Goal: Communication & Community: Answer question/provide support

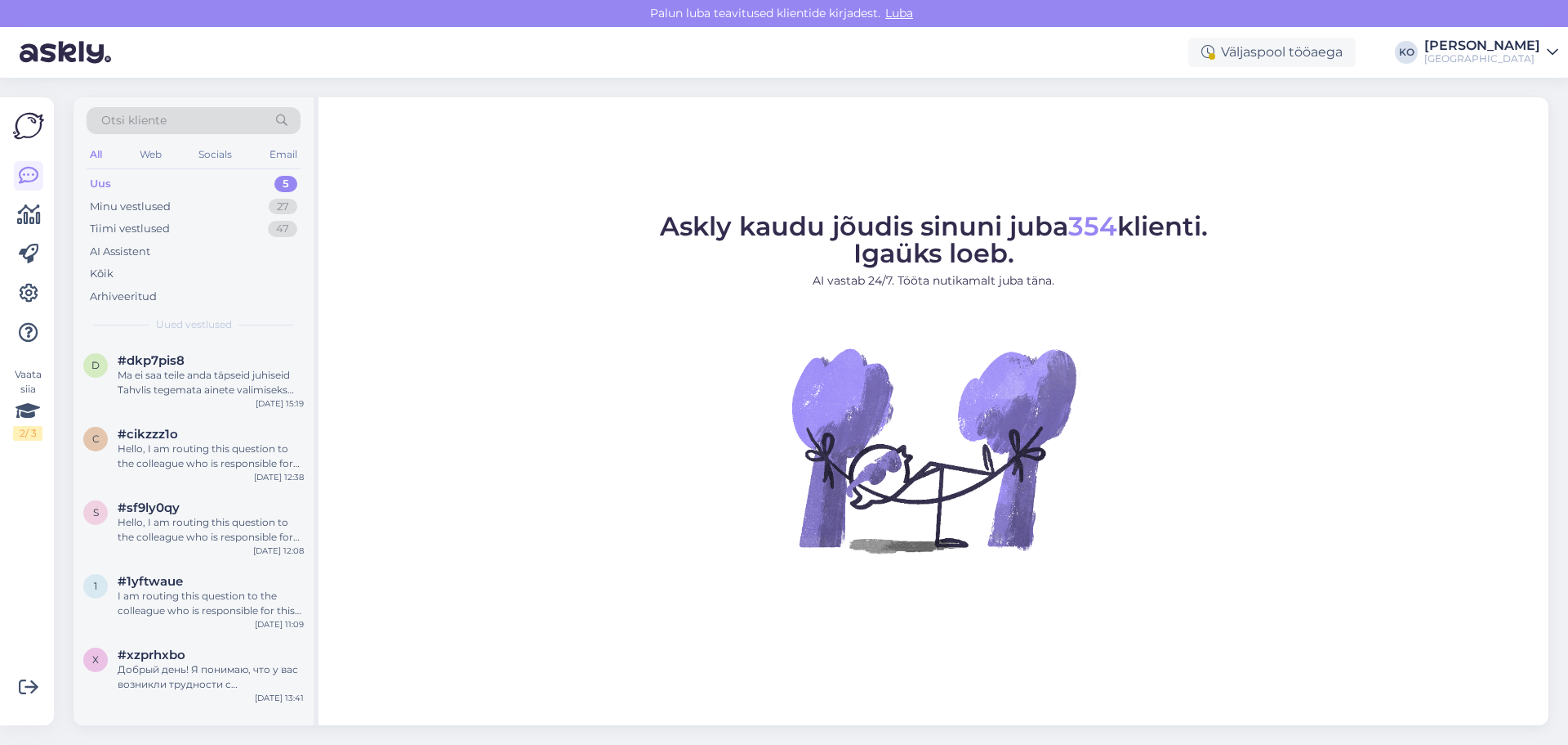
click at [120, 181] on div "Uus 5" at bounding box center [194, 184] width 214 height 23
click at [194, 386] on div "Ma ei saa teile anda täpseid juhiseid Tahvlis tegemata ainete valimiseks õppeka…" at bounding box center [211, 383] width 187 height 30
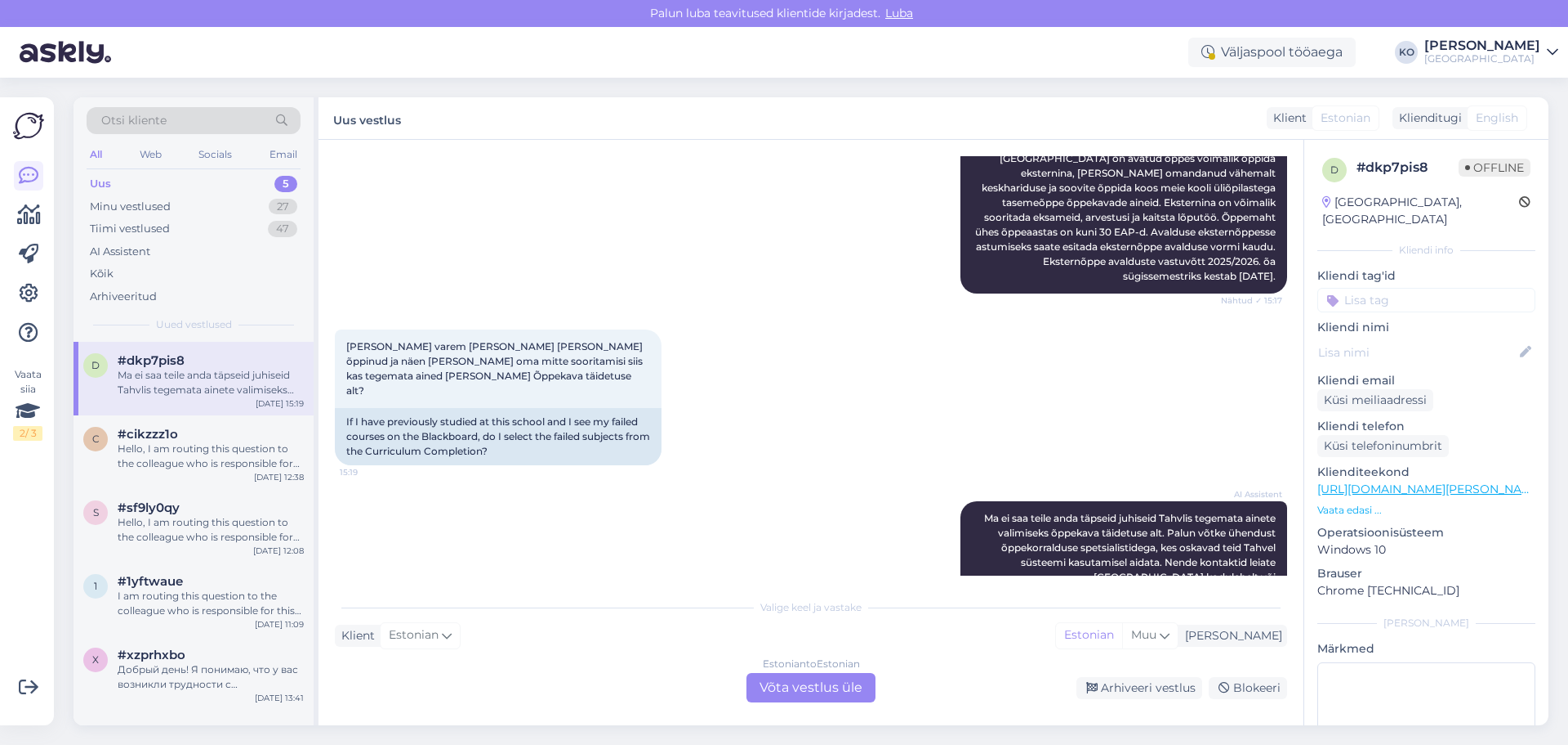
scroll to position [390, 0]
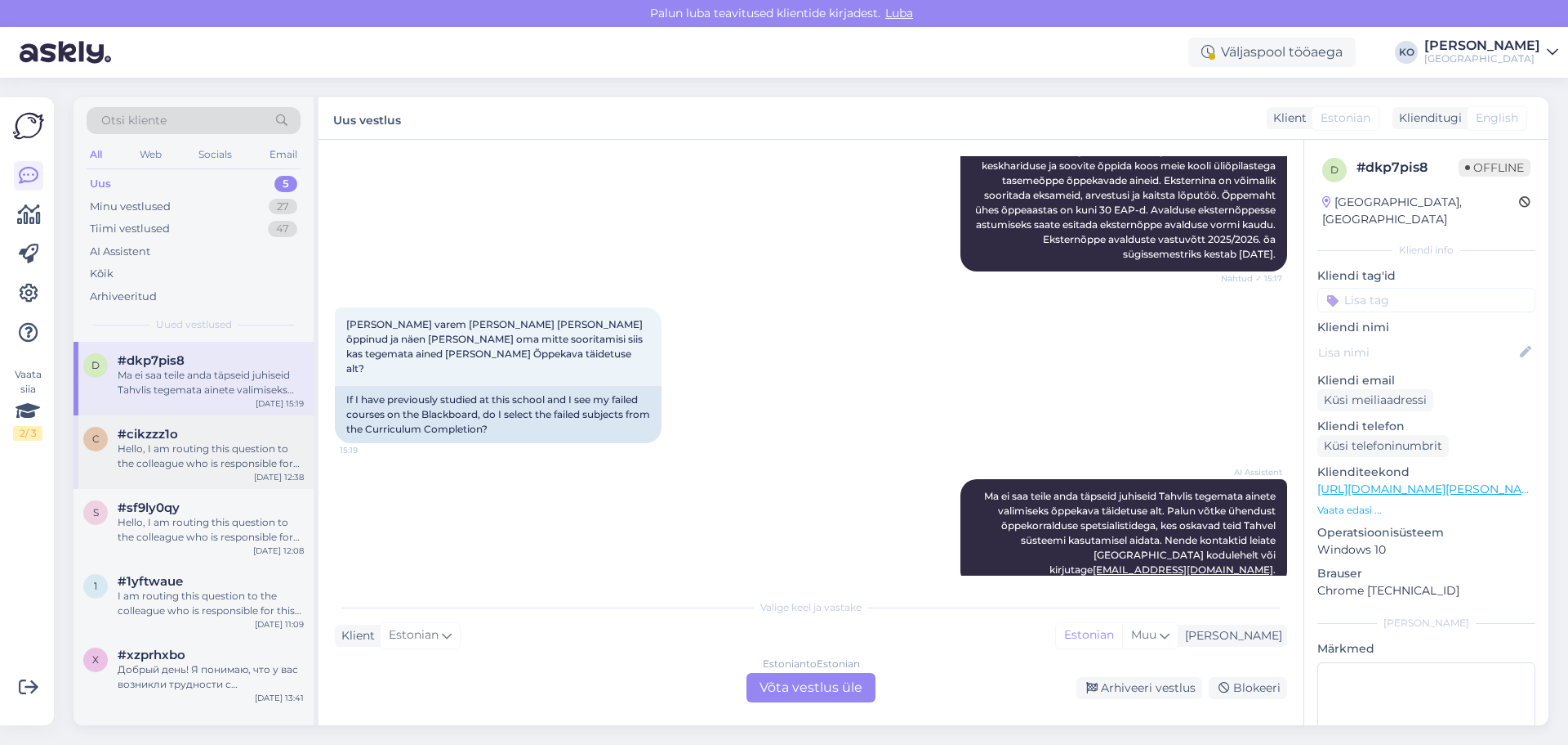
click at [111, 449] on div "c #cikzzz1o Hello, I am routing this question to the colleague who is responsib…" at bounding box center [194, 448] width 220 height 44
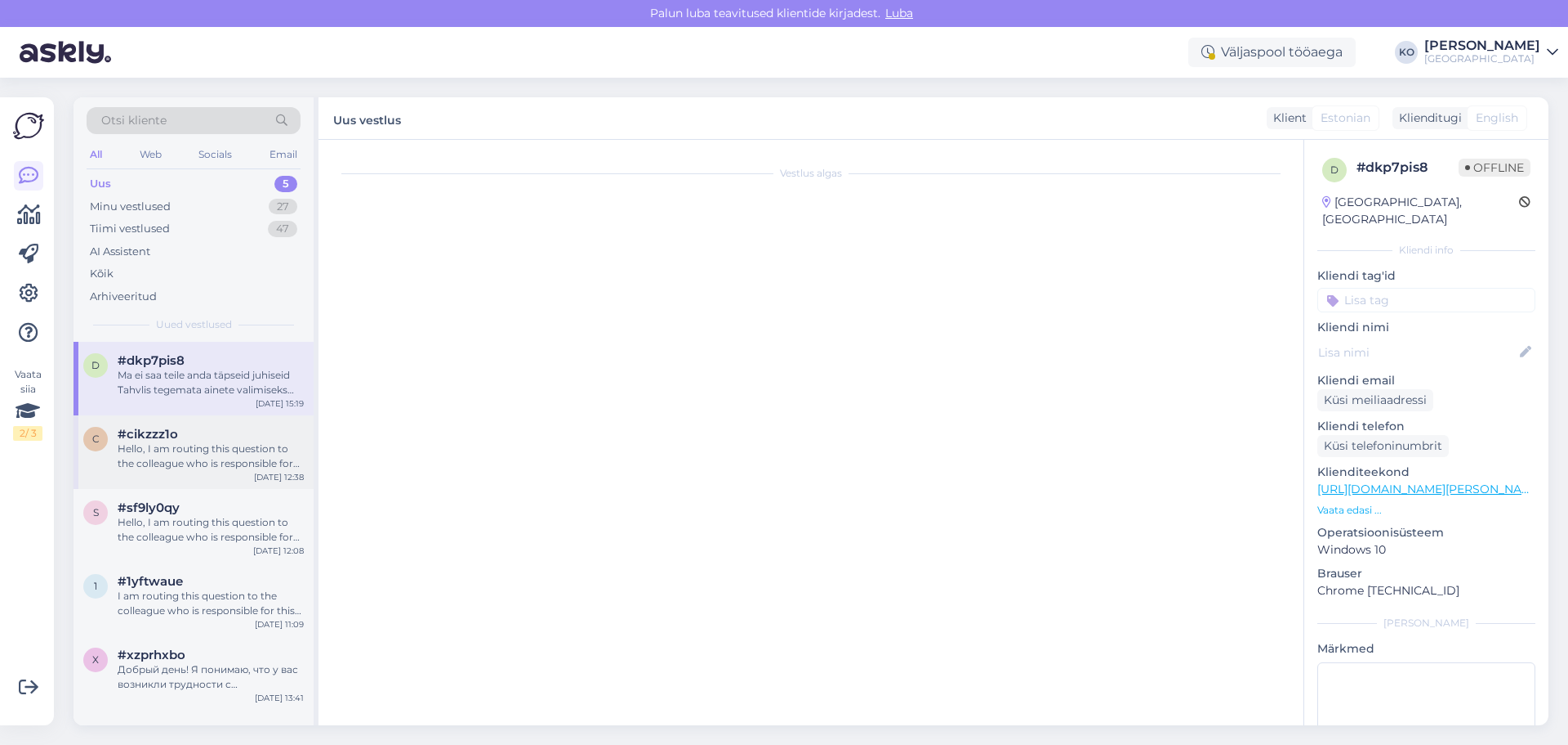
scroll to position [0, 0]
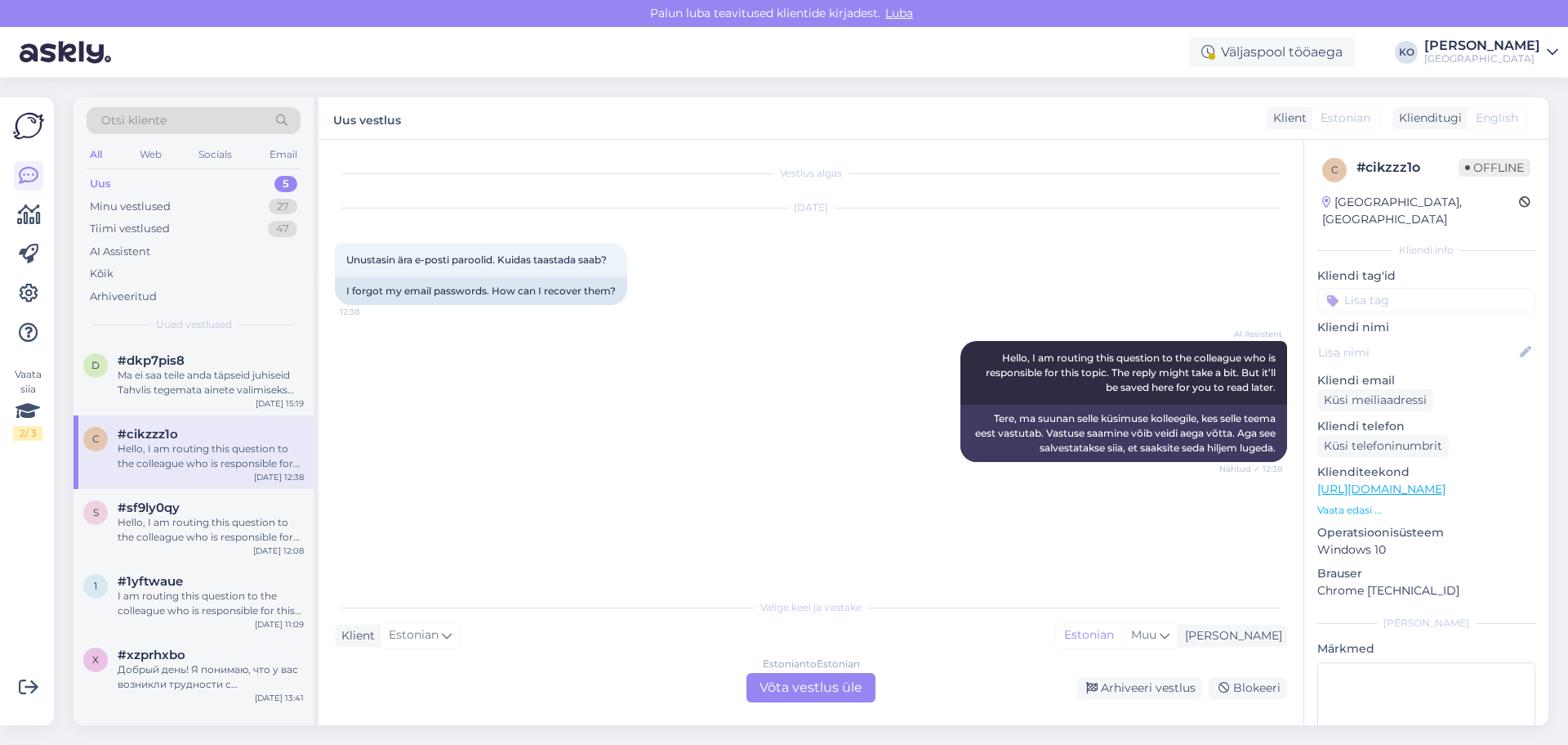
click at [826, 687] on div "Estonian to Estonian Võta vestlus üle" at bounding box center [810, 688] width 129 height 30
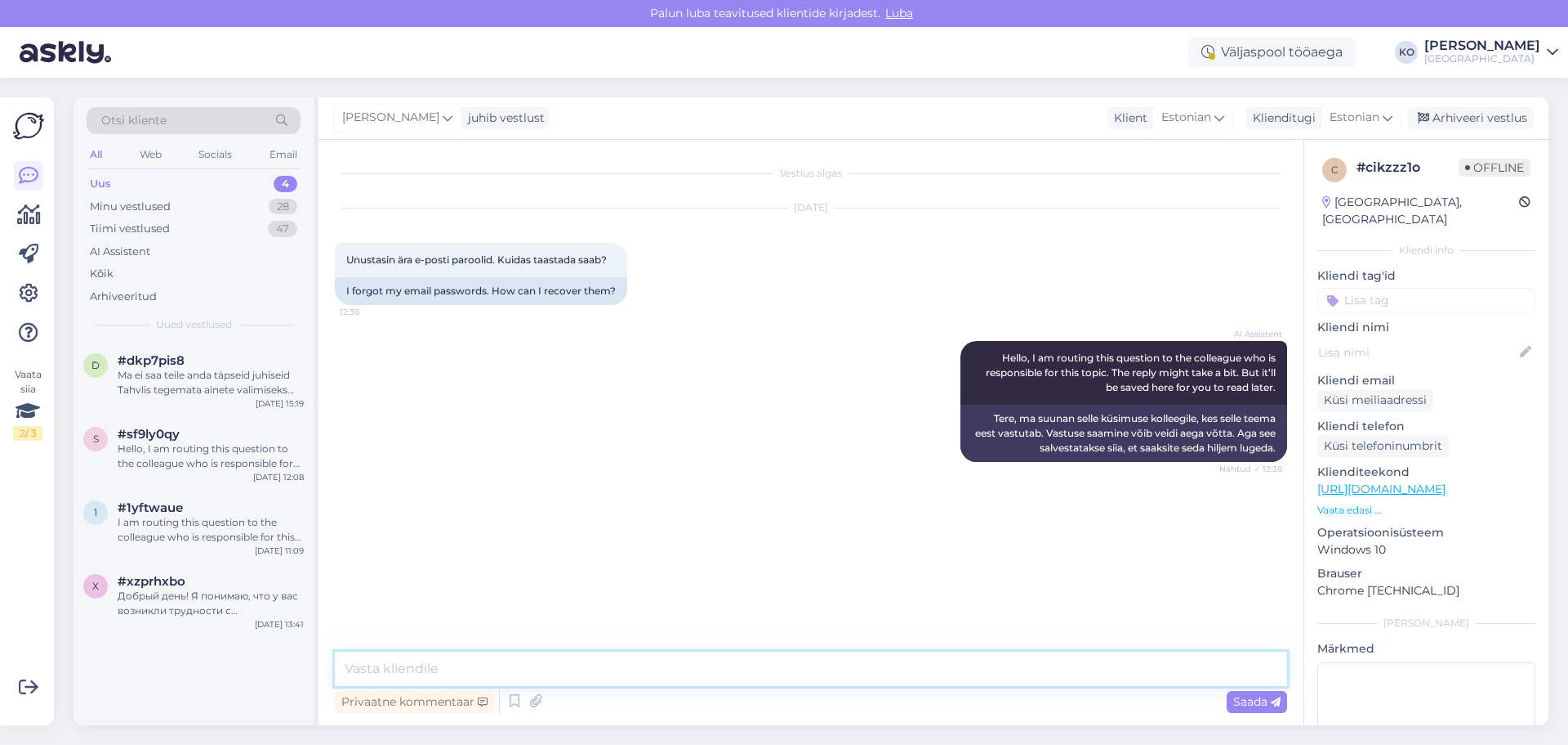
click at [758, 656] on textarea at bounding box center [811, 669] width 953 height 35
type textarea "Tere. Palun pöörduge IT osakonda ([EMAIL_ADDRESS][DOMAIN_NAME])"
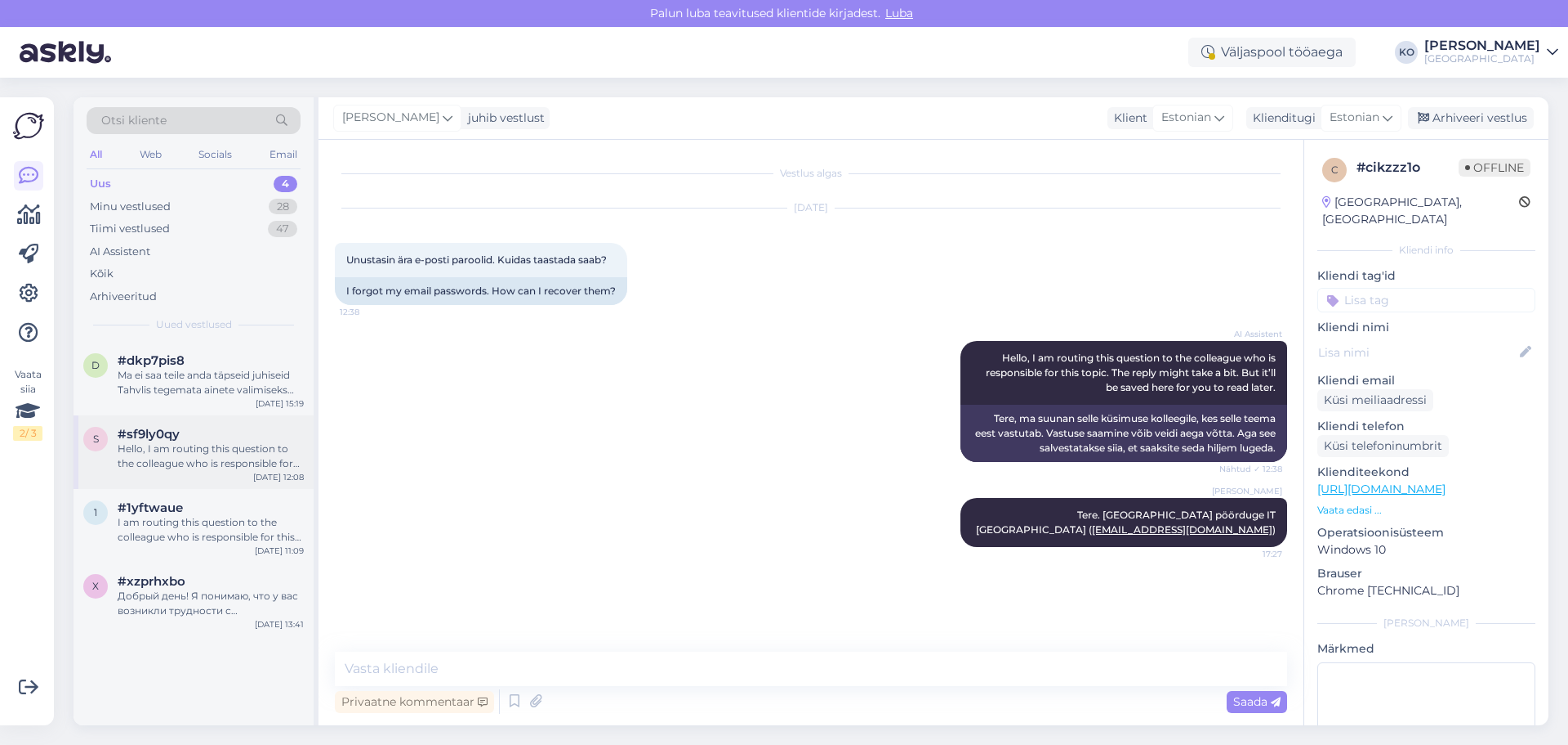
click at [160, 453] on div "Hello, I am routing this question to the colleague who is responsible for this …" at bounding box center [211, 456] width 187 height 30
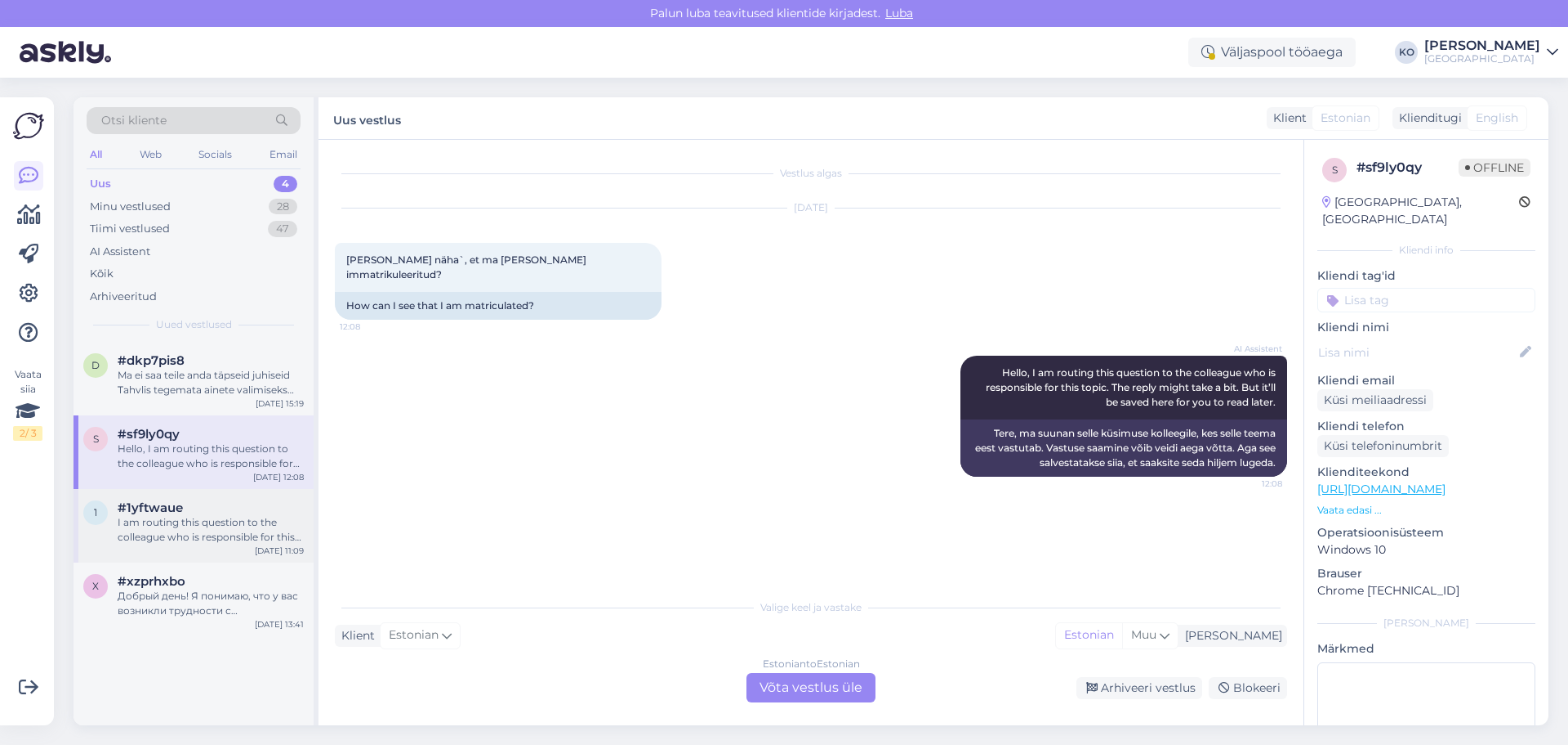
click at [210, 520] on div "I am routing this question to the colleague who is responsible for this topic. …" at bounding box center [211, 530] width 187 height 30
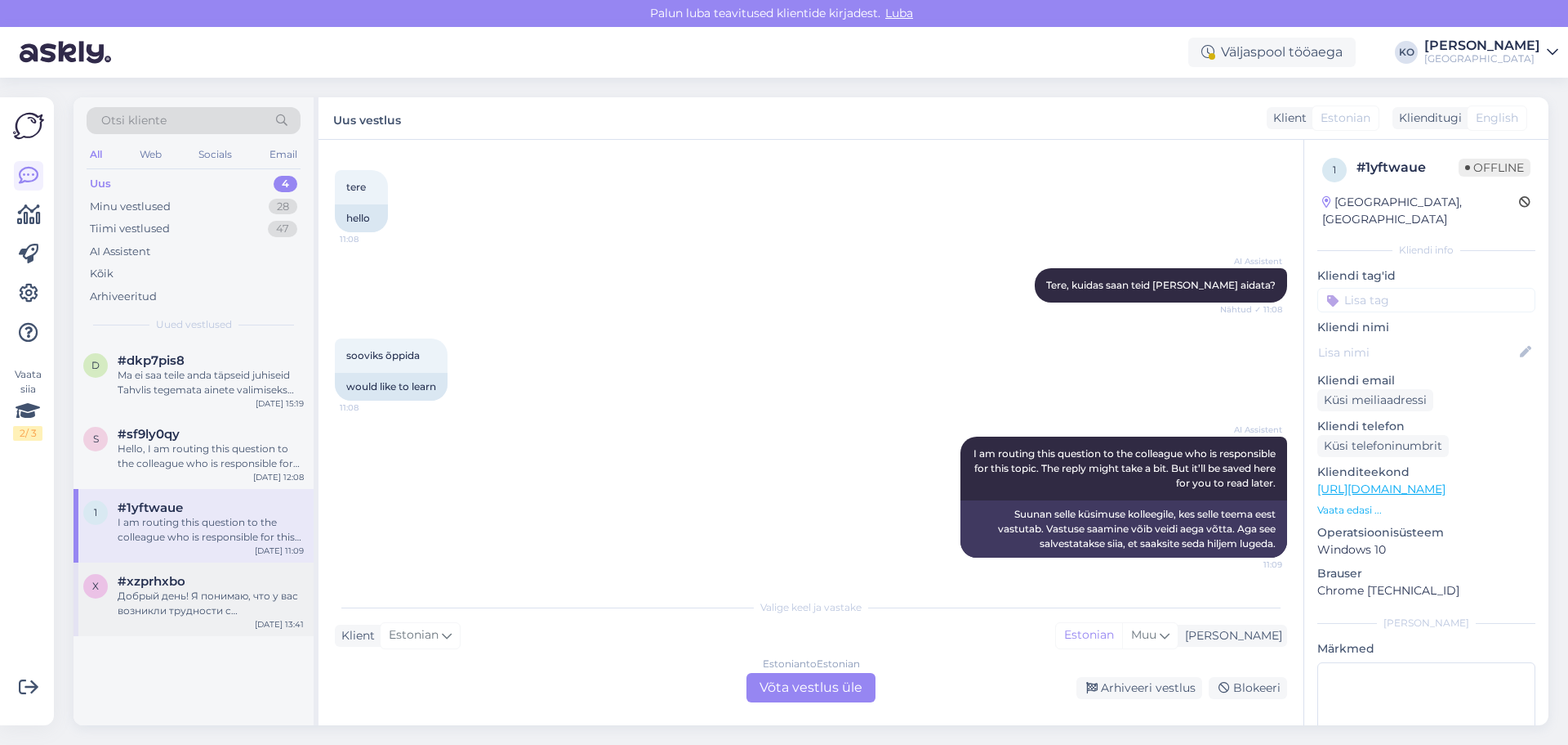
click at [200, 601] on div "Добрый день! Я понимаю, что у вас возникли трудности с регистрацией на курсы. Д…" at bounding box center [211, 603] width 187 height 30
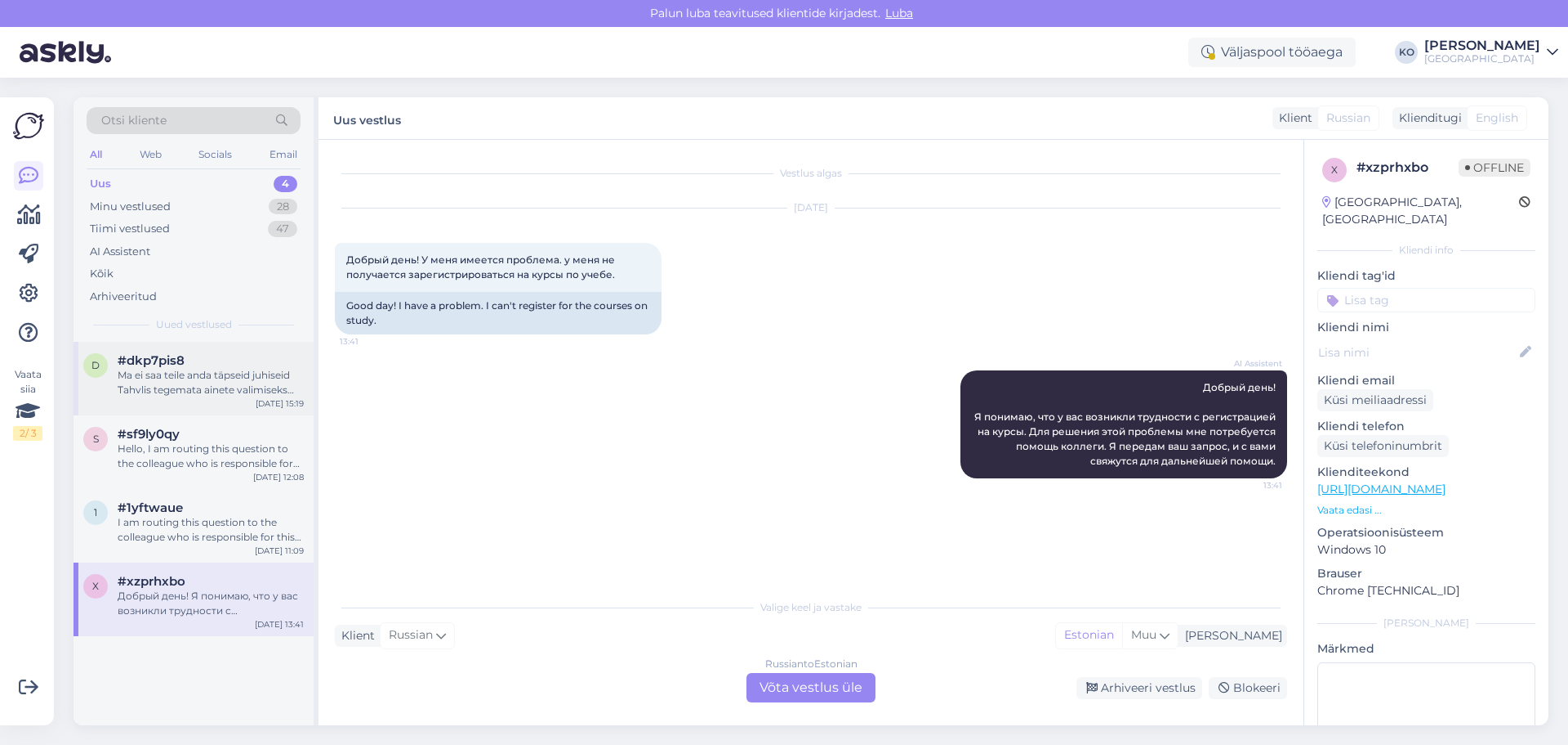
click at [206, 372] on div "Ma ei saa teile anda täpseid juhiseid Tahvlis tegemata ainete valimiseks õppeka…" at bounding box center [211, 383] width 187 height 30
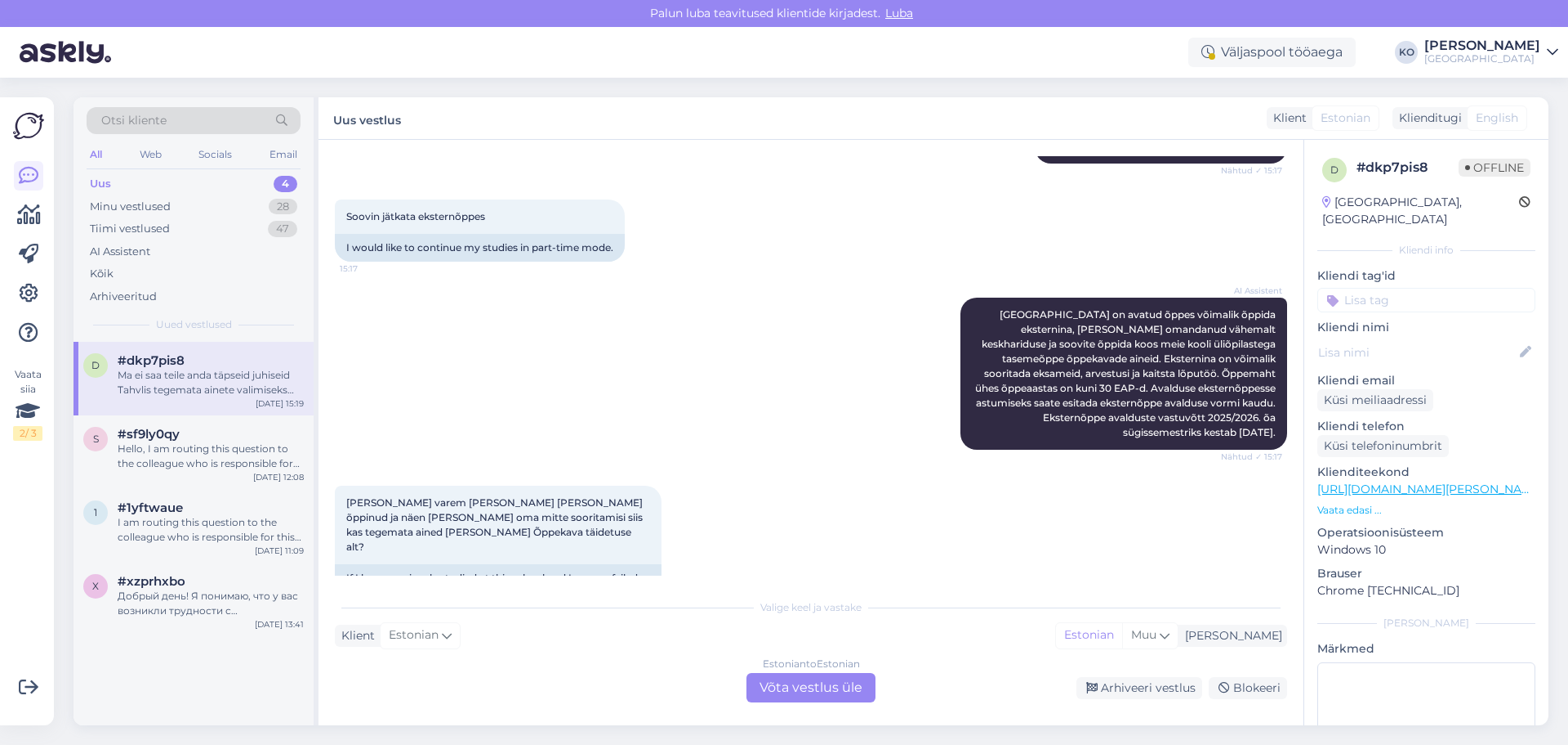
scroll to position [390, 0]
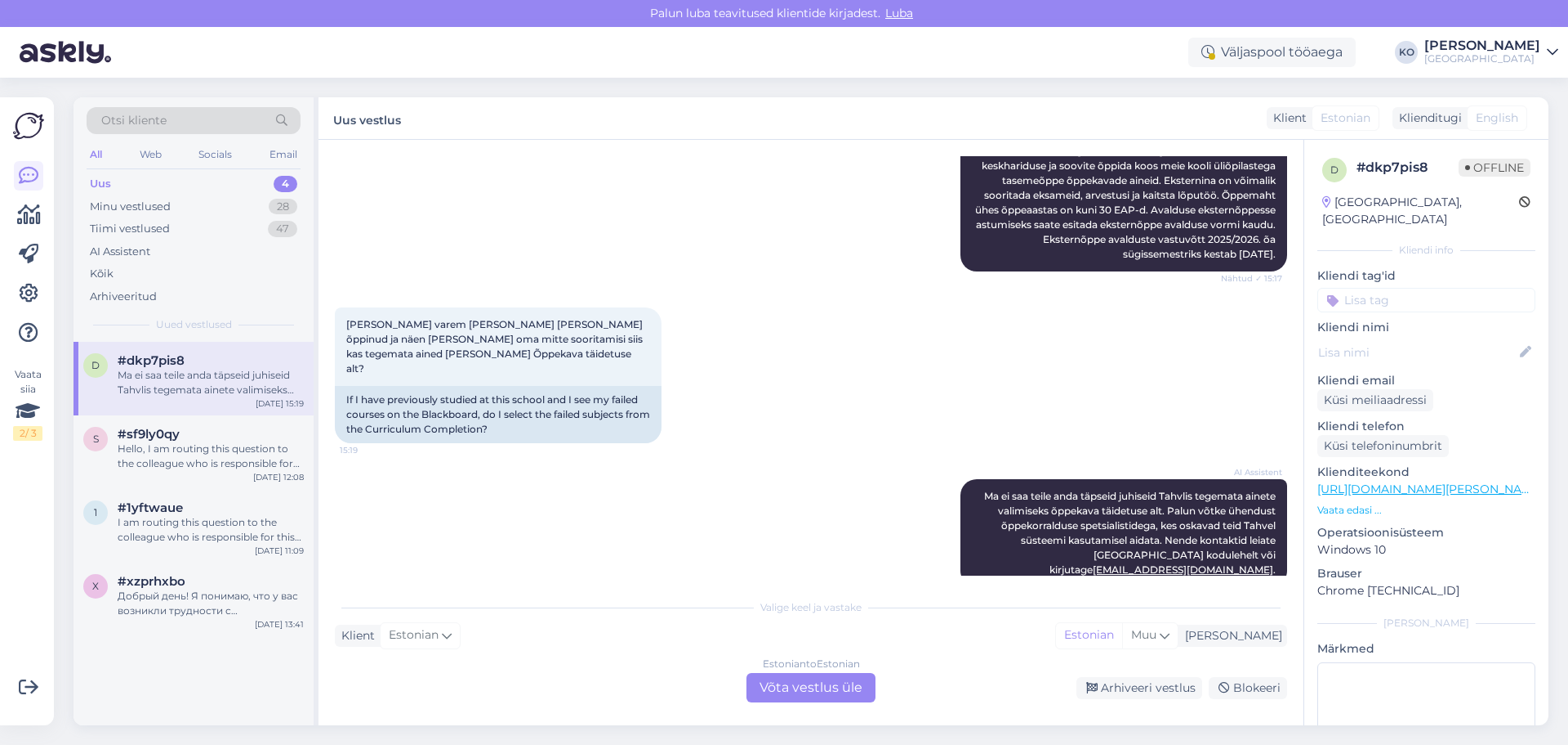
click at [803, 690] on div "Estonian to Estonian Võta vestlus üle" at bounding box center [810, 688] width 129 height 30
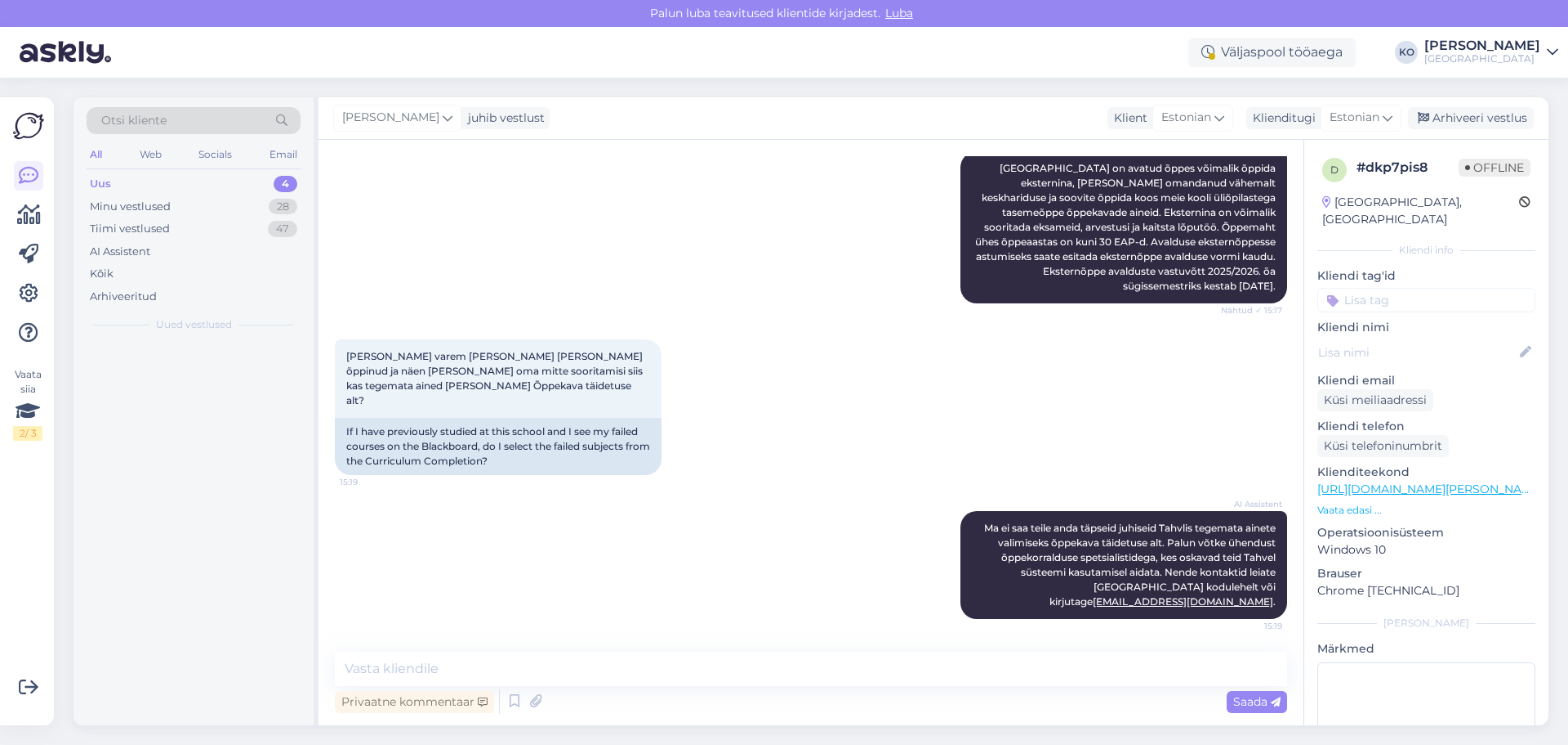
scroll to position [328, 0]
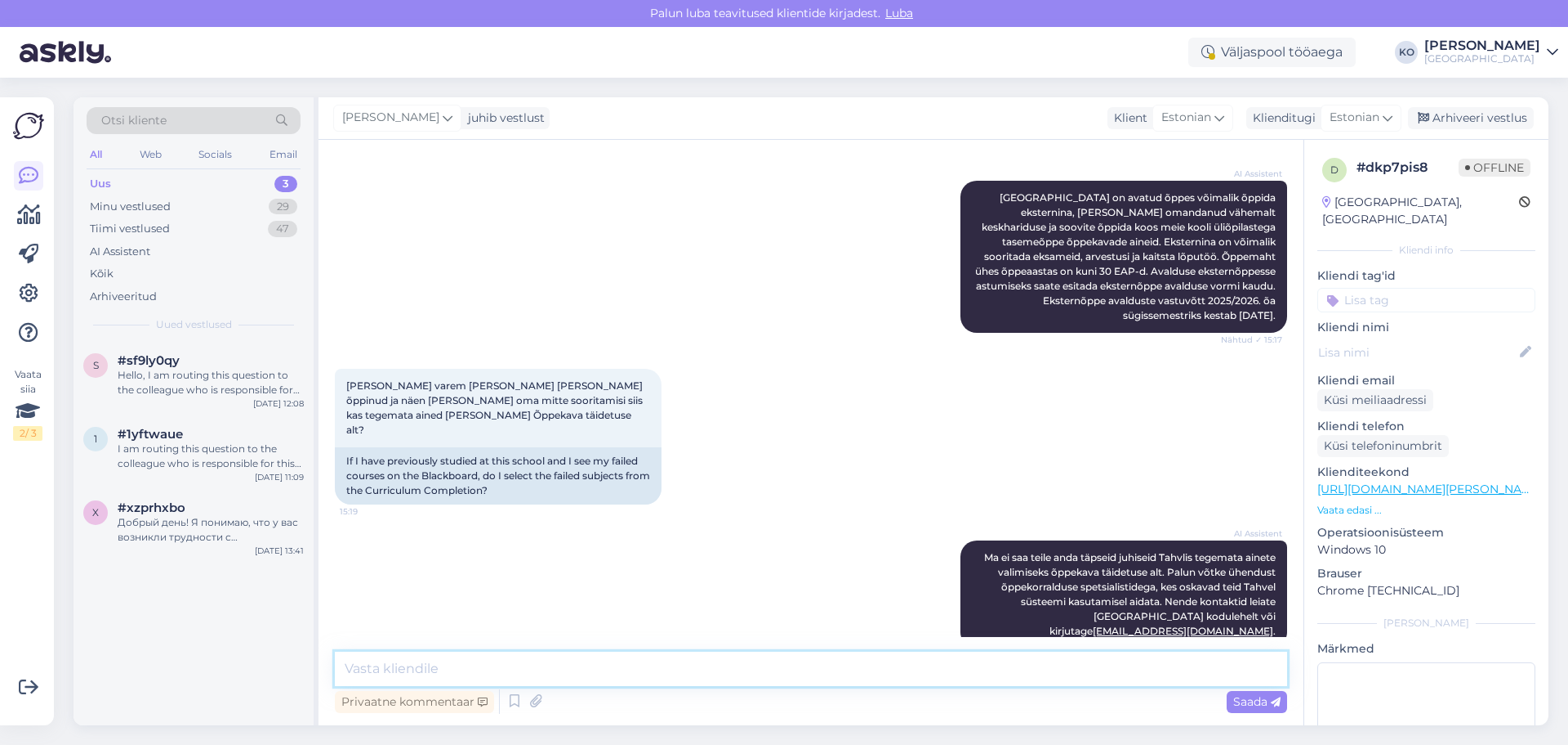
click at [495, 663] on textarea at bounding box center [811, 669] width 953 height 35
type textarea "Tere. Eksternõppe õpingukava Te Tahvlis ise ei koosta [PERSON_NAME] see koostat…"
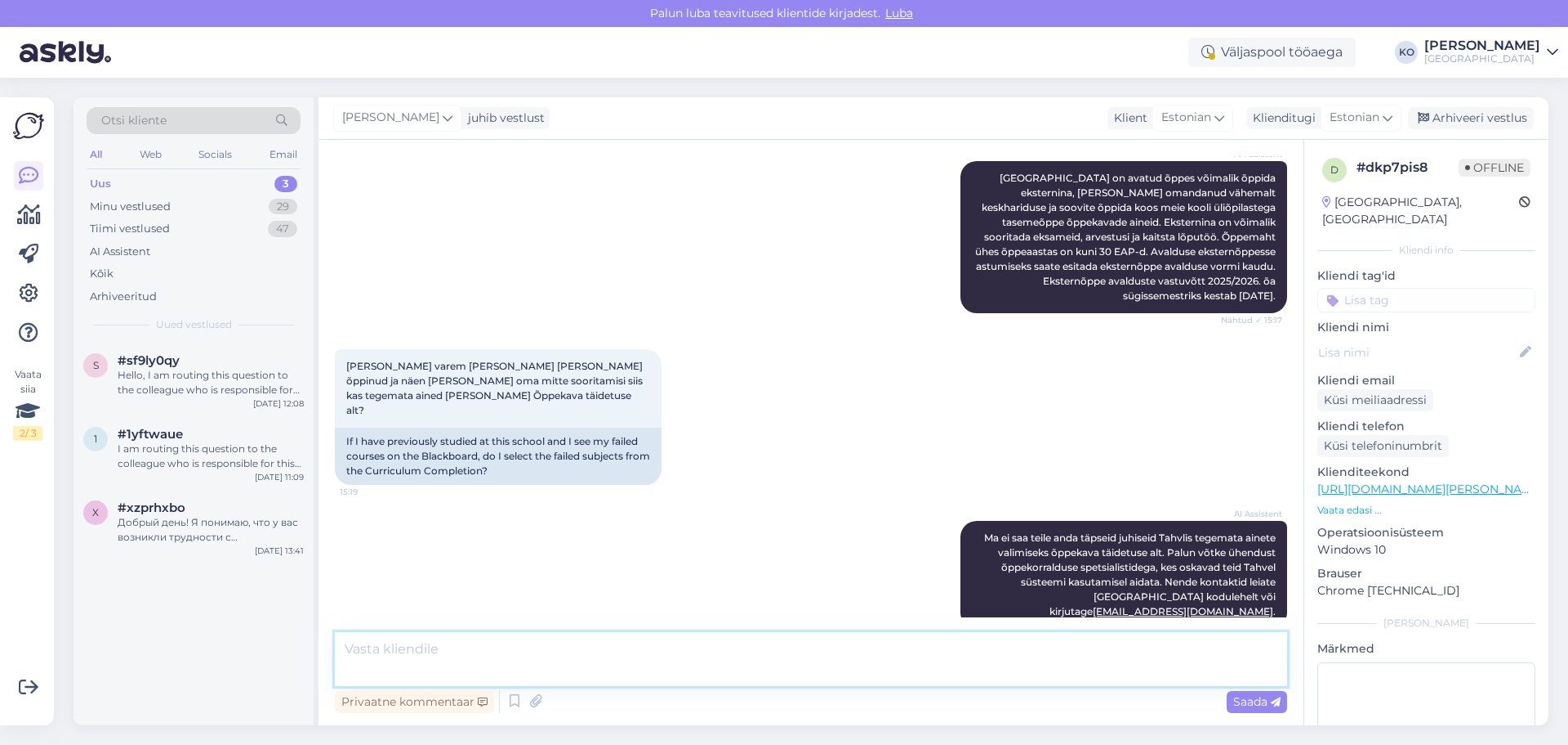
scroll to position [428, 0]
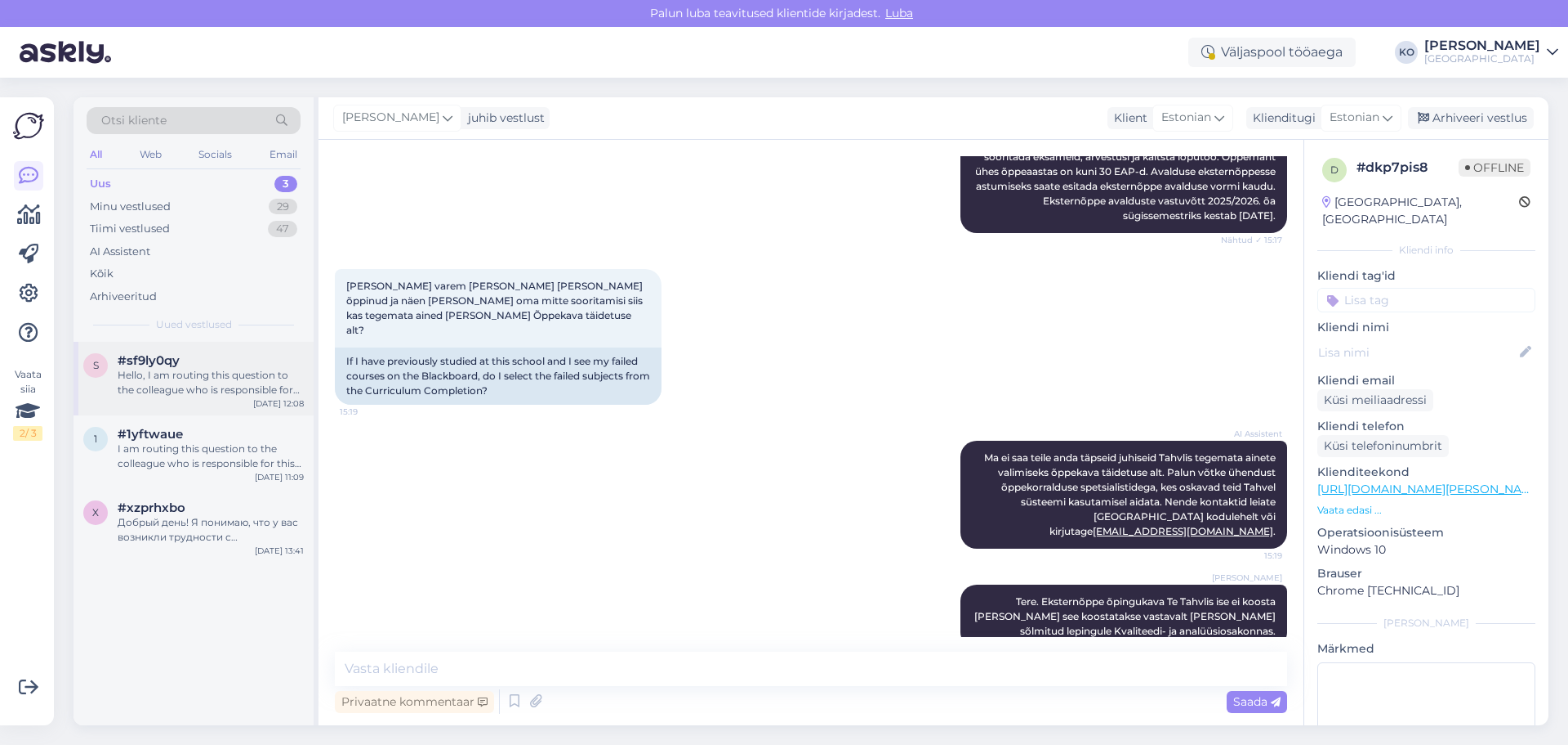
click at [170, 373] on div "Hello, I am routing this question to the colleague who is responsible for this …" at bounding box center [211, 383] width 187 height 30
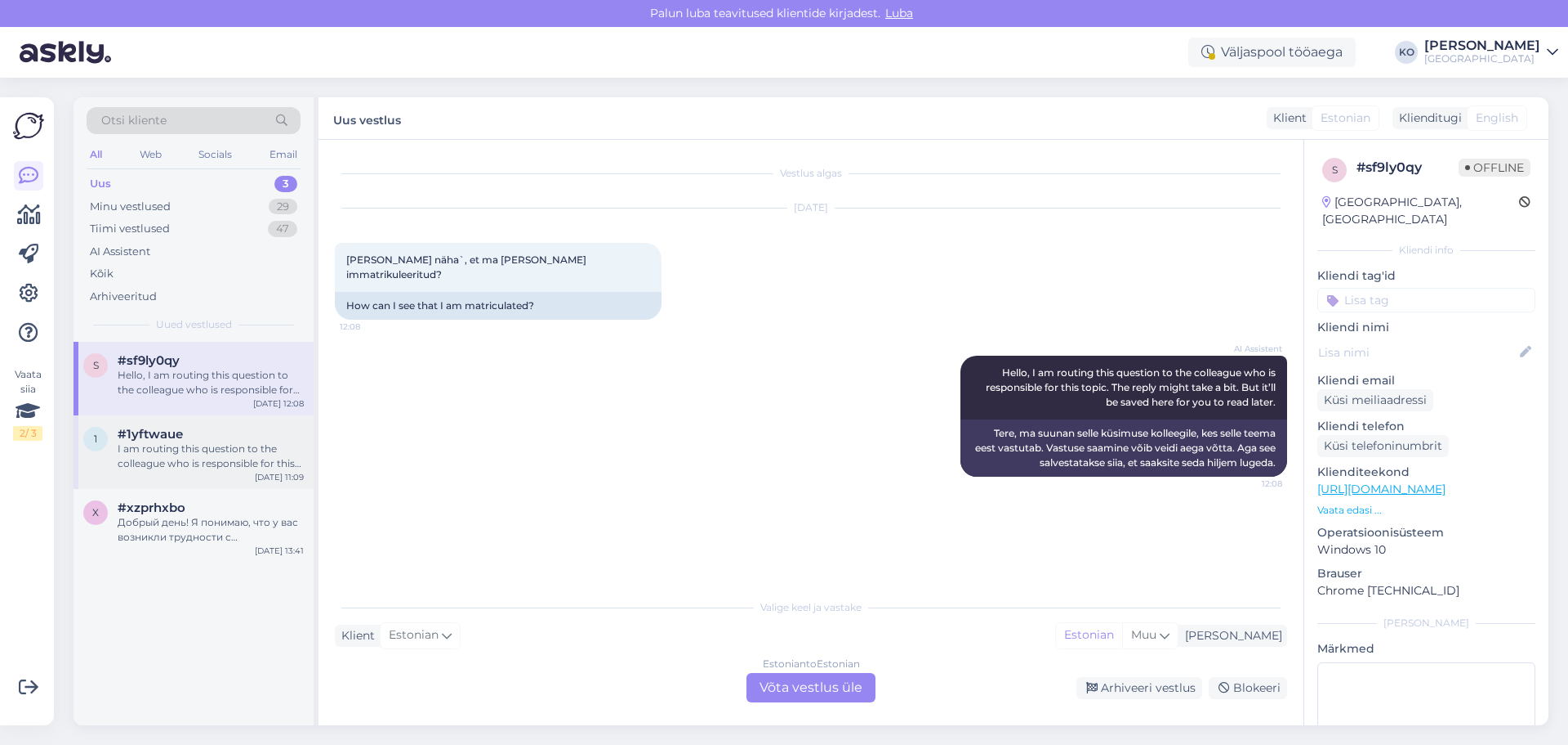
click at [186, 446] on div "I am routing this question to the colleague who is responsible for this topic. …" at bounding box center [211, 456] width 187 height 30
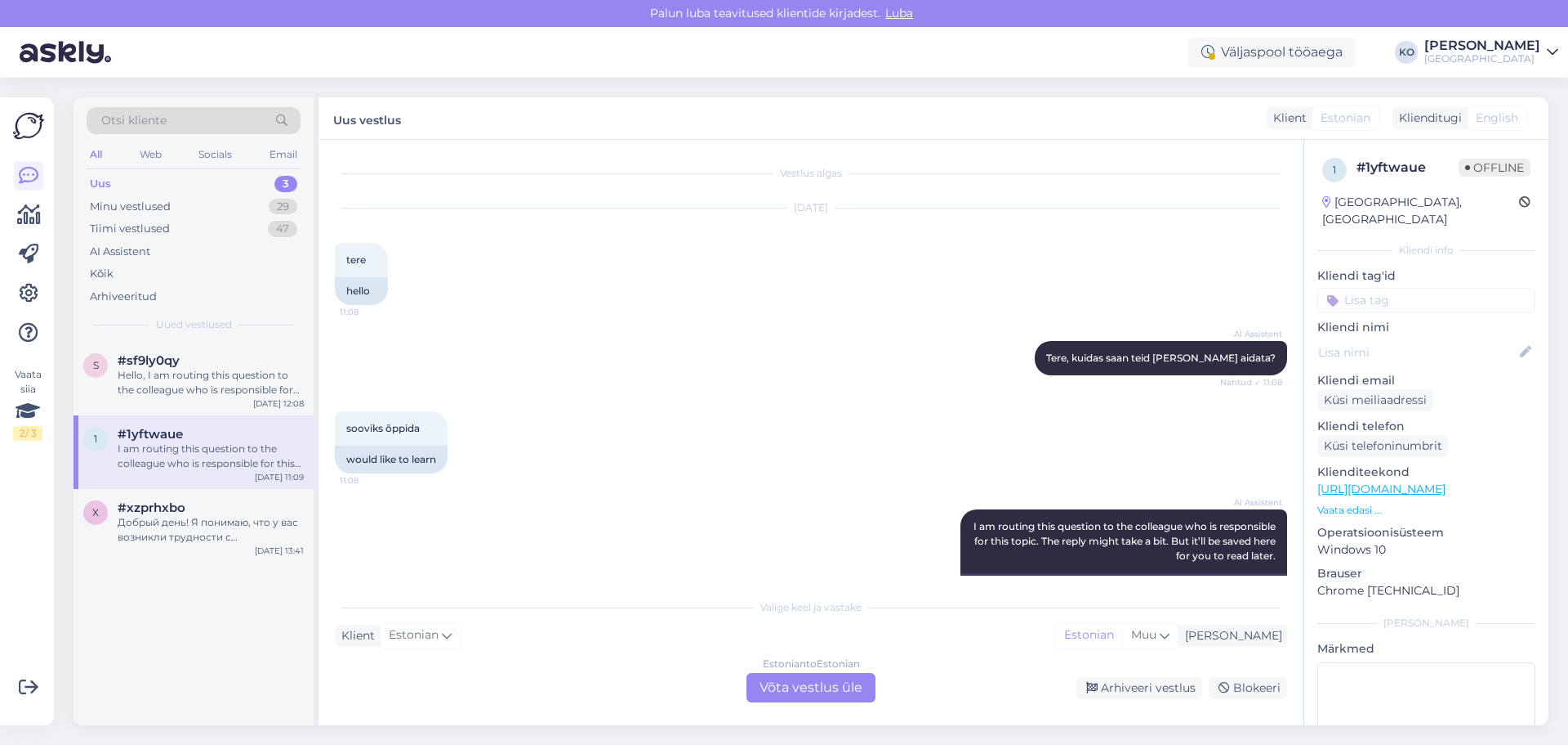
scroll to position [73, 0]
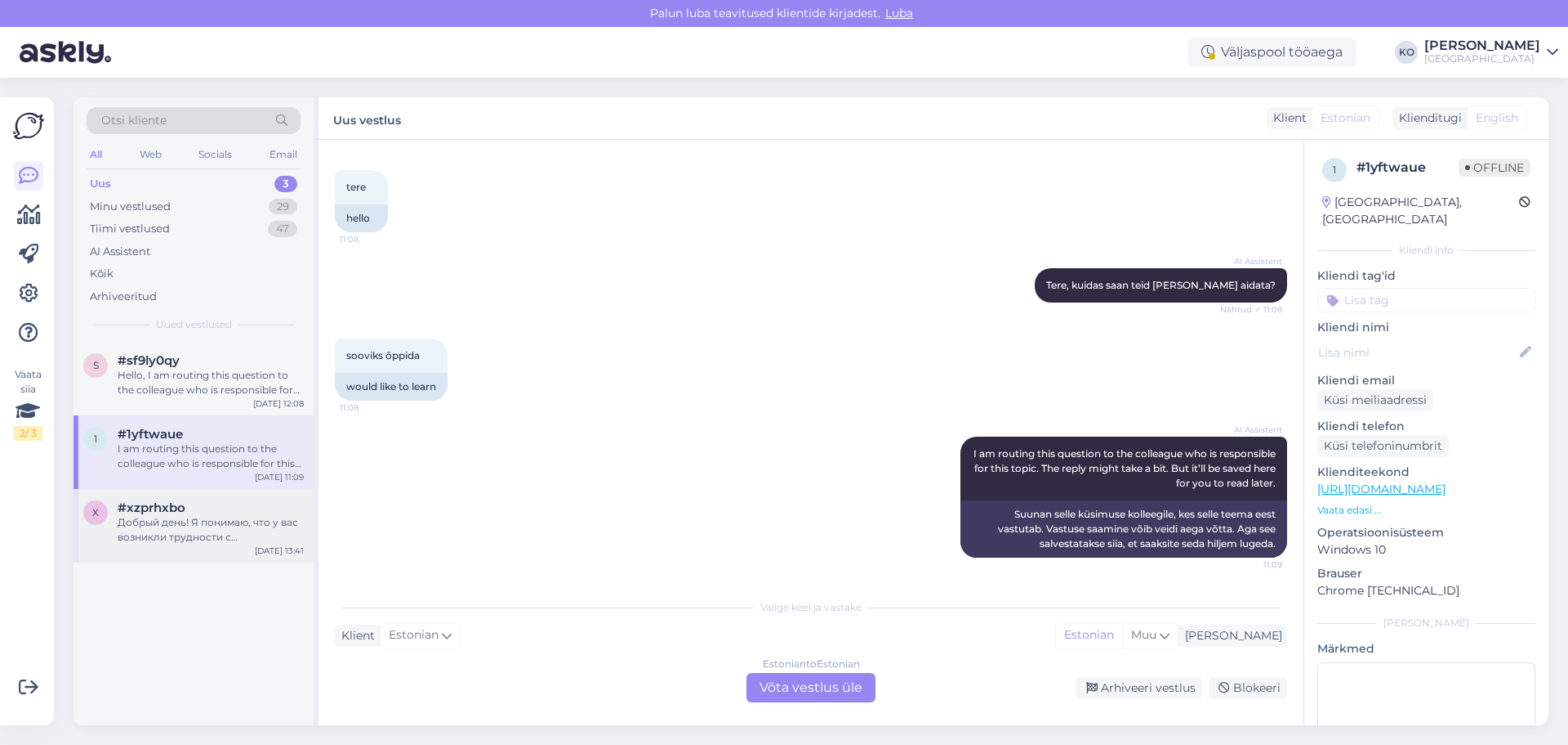
click at [157, 544] on div "x #xzprhxbo Добрый день! Я понимаю, что у вас возникли трудности с регистрацией…" at bounding box center [194, 525] width 240 height 74
